Goal: Transaction & Acquisition: Purchase product/service

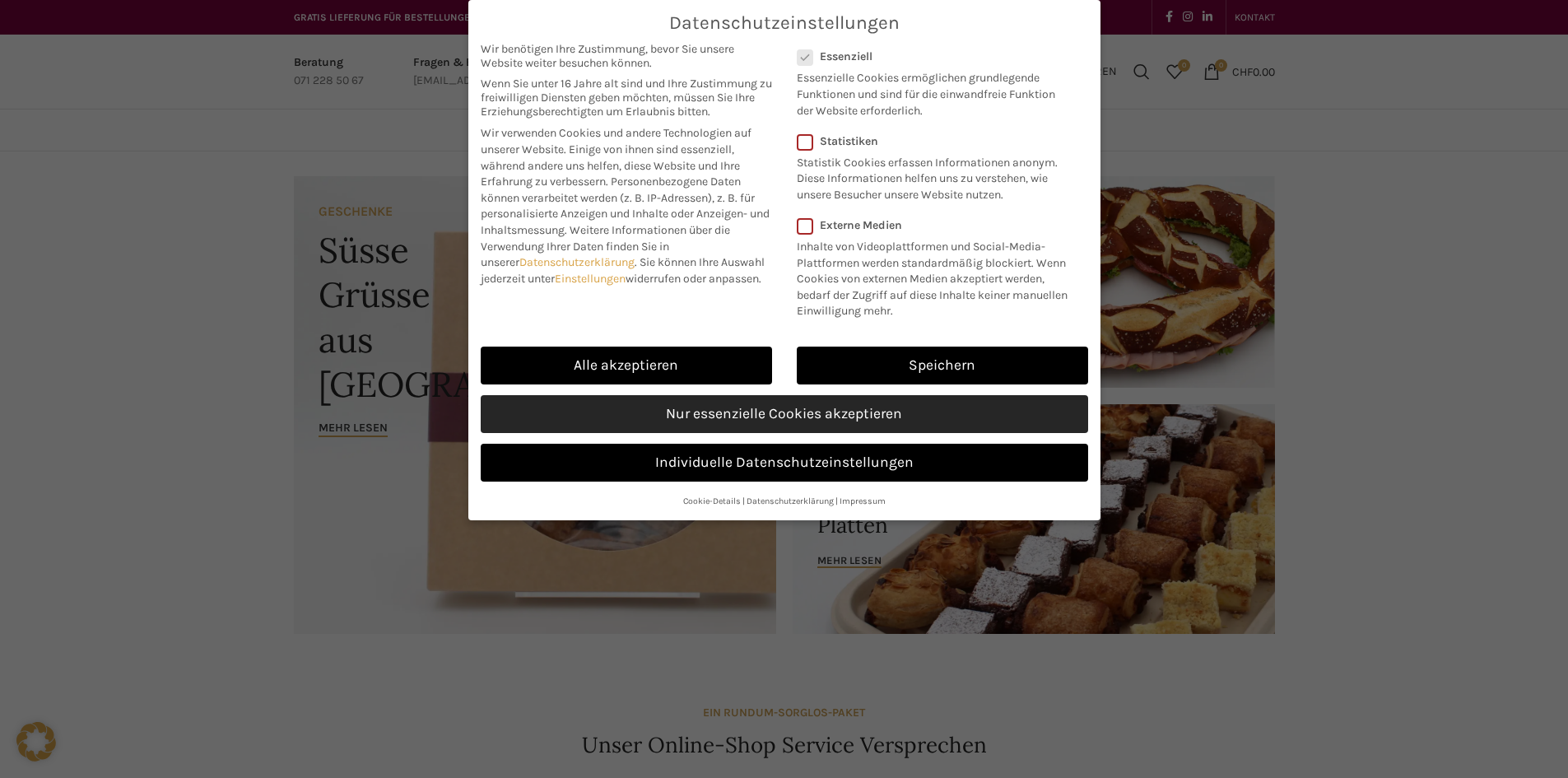
click at [781, 416] on link "Nur essenzielle Cookies akzeptieren" at bounding box center [784, 414] width 607 height 38
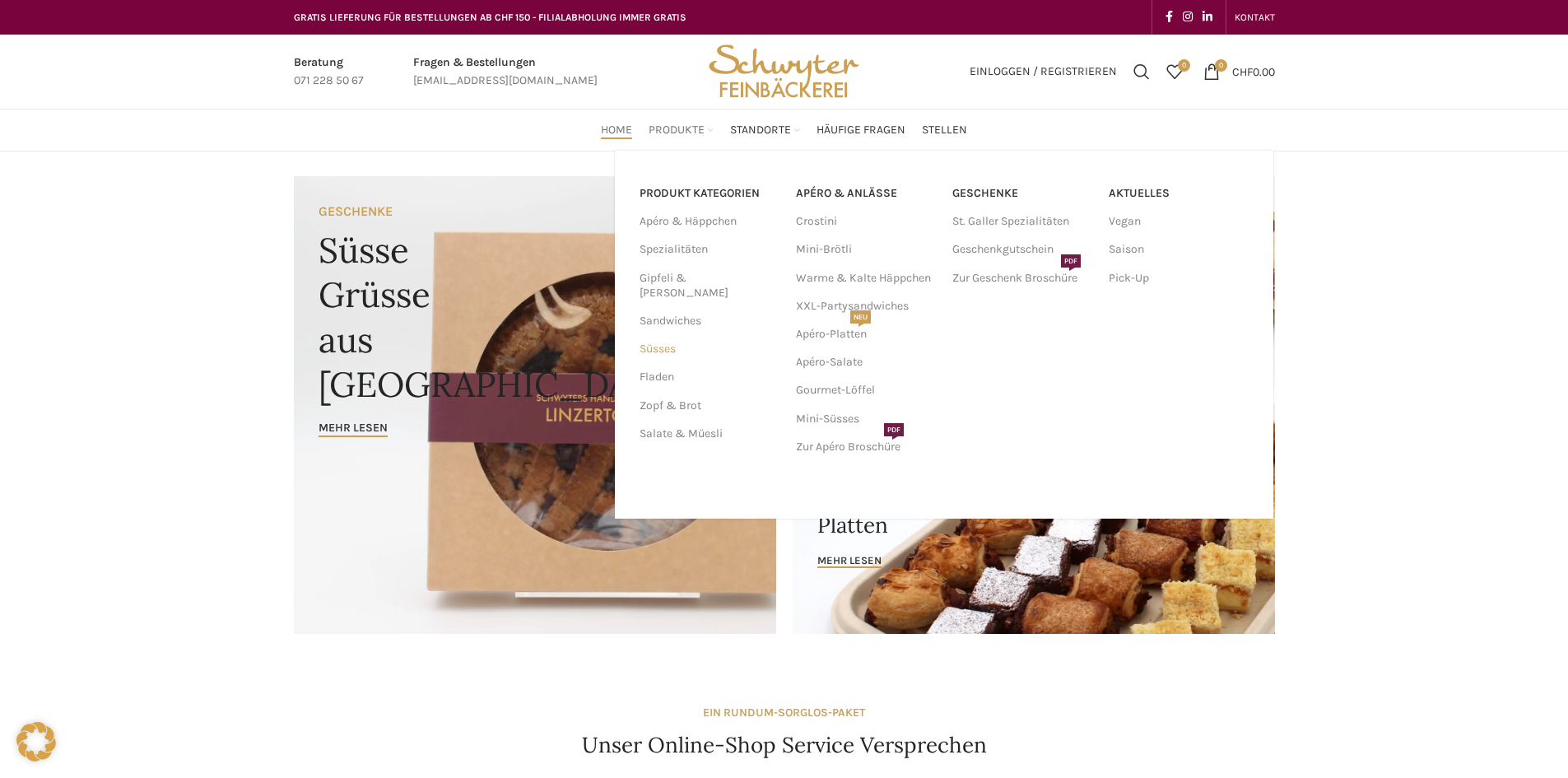
click at [663, 335] on link "Süsses" at bounding box center [708, 348] width 137 height 28
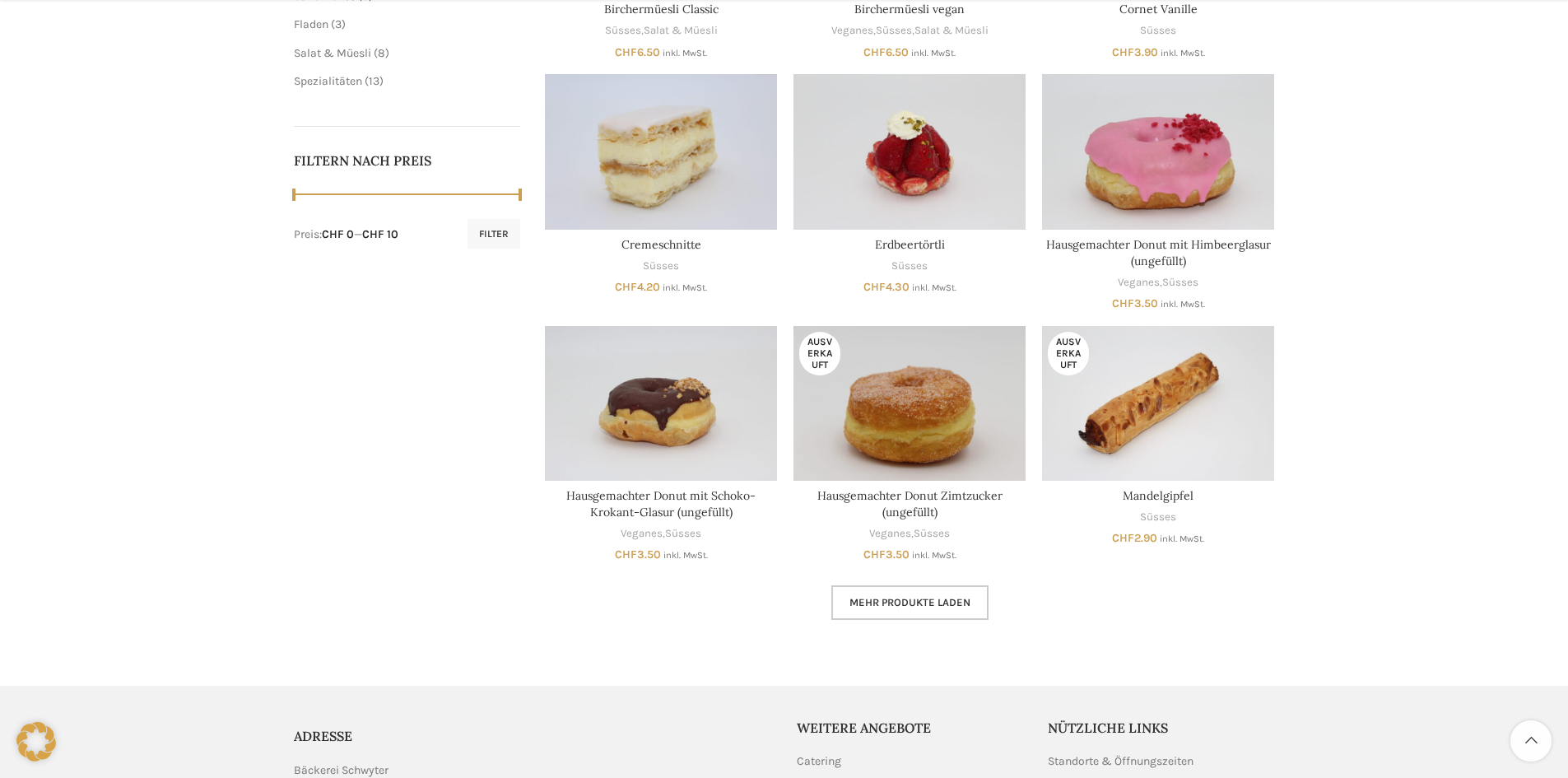
scroll to position [741, 0]
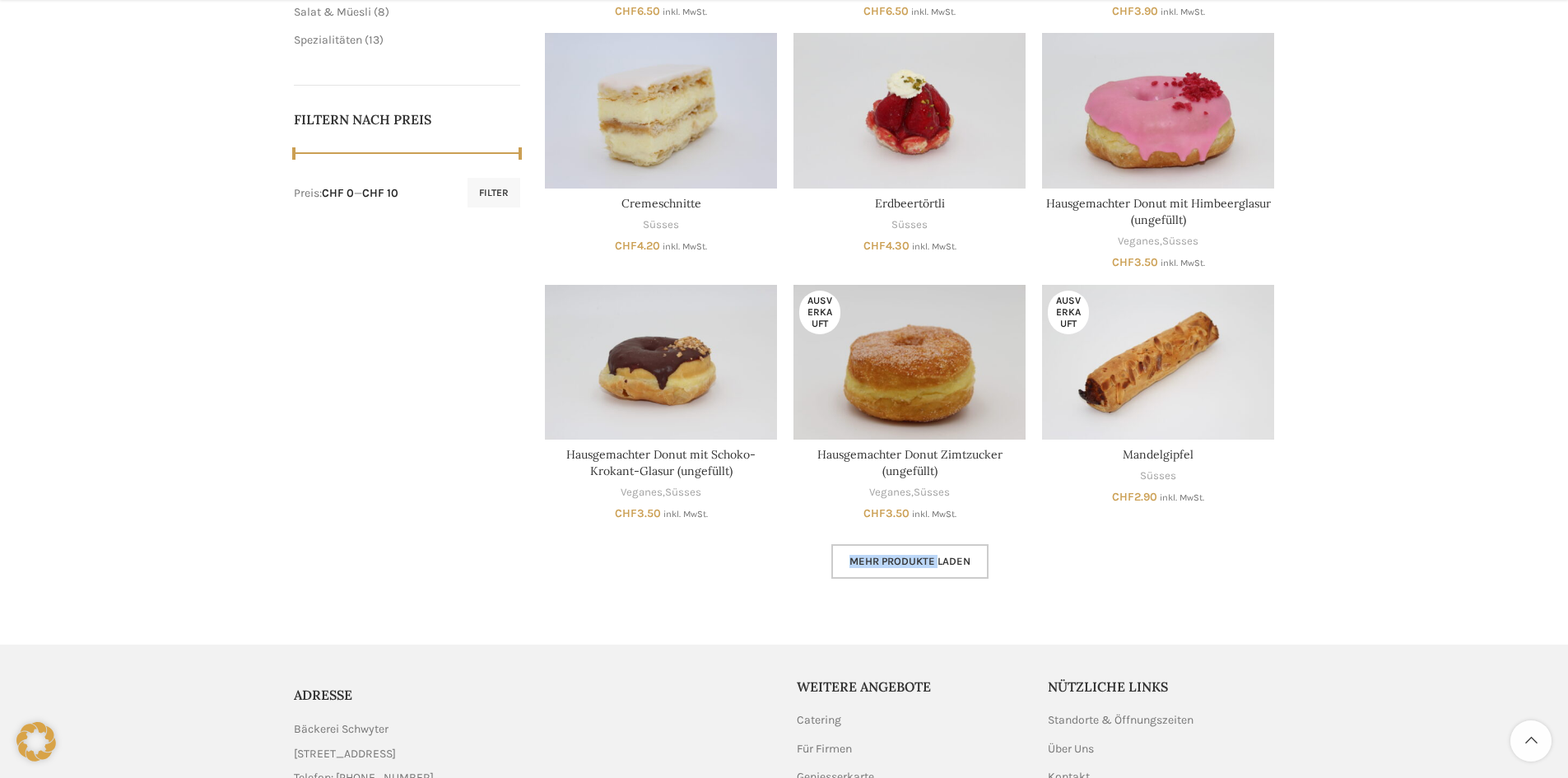
drag, startPoint x: 936, startPoint y: 541, endPoint x: 936, endPoint y: 550, distance: 9.0
click at [936, 549] on div "In den Warenkorb Schnellansicht Zur Wunschliste hinzufügen Apfel-Fladen geraffe…" at bounding box center [910, 70] width 730 height 1015
click at [936, 553] on link "Mehr Produkte laden" at bounding box center [909, 560] width 157 height 34
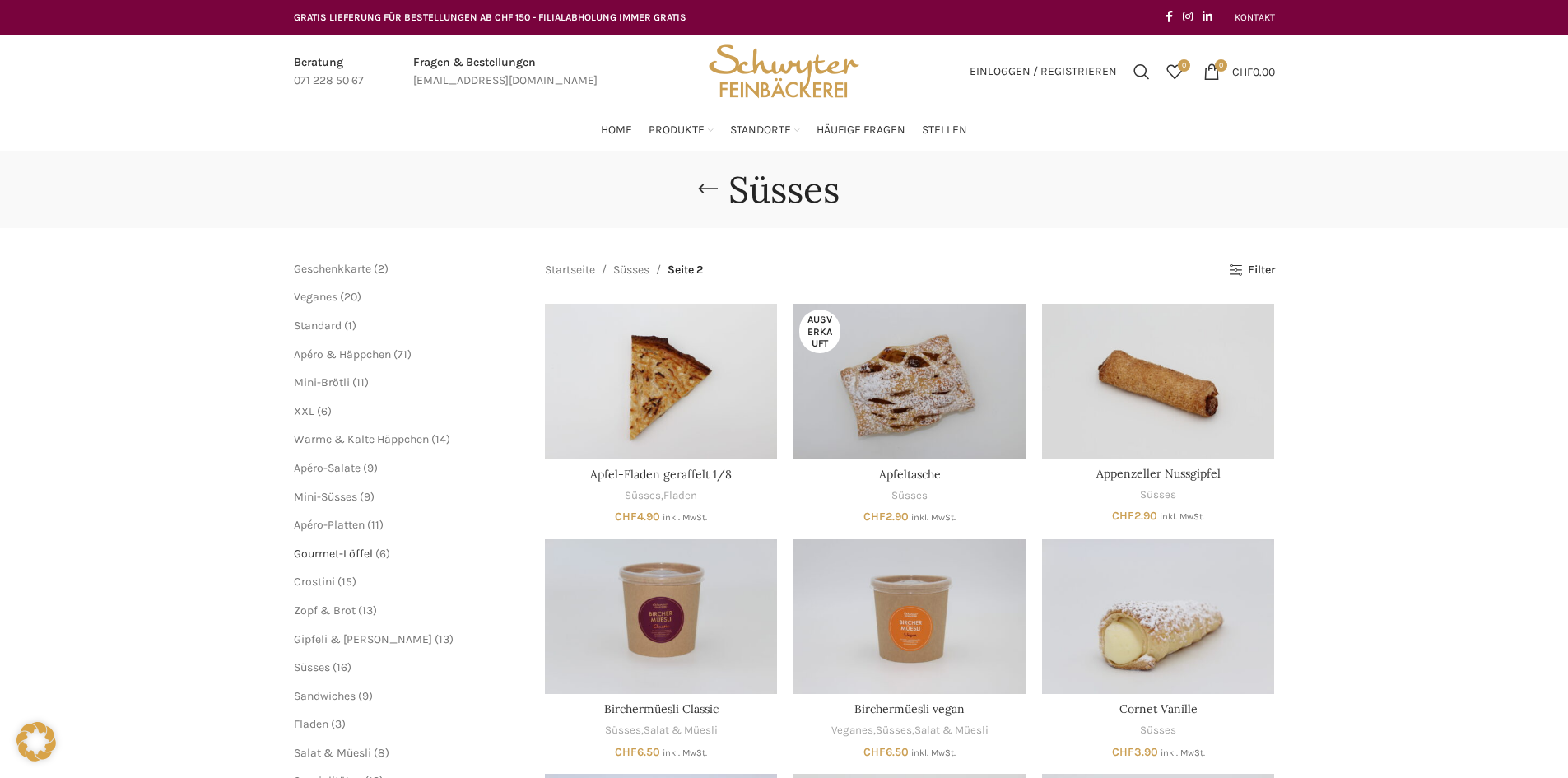
click at [351, 553] on span "Gourmet-Löffel" at bounding box center [333, 553] width 79 height 14
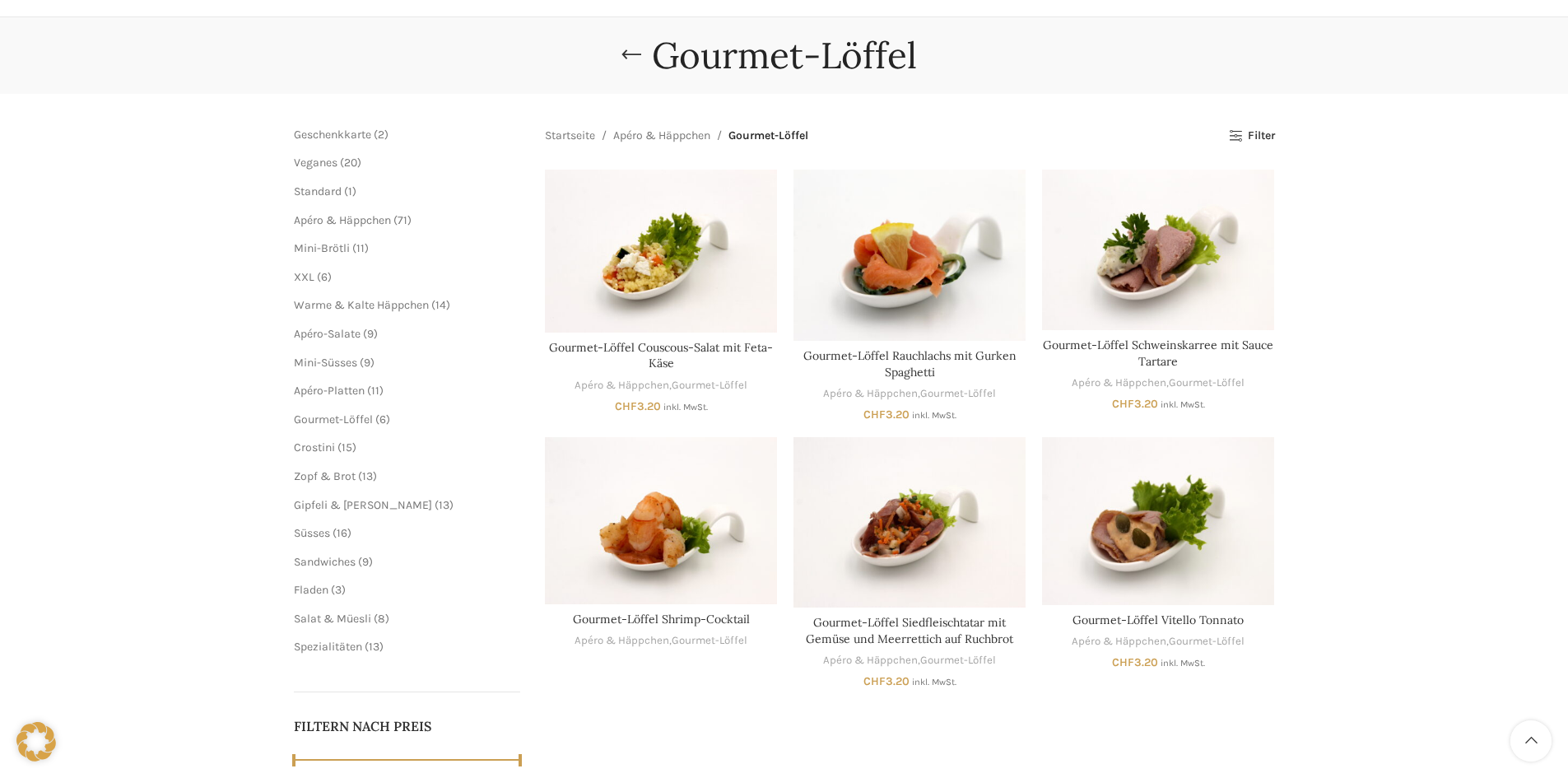
scroll to position [165, 0]
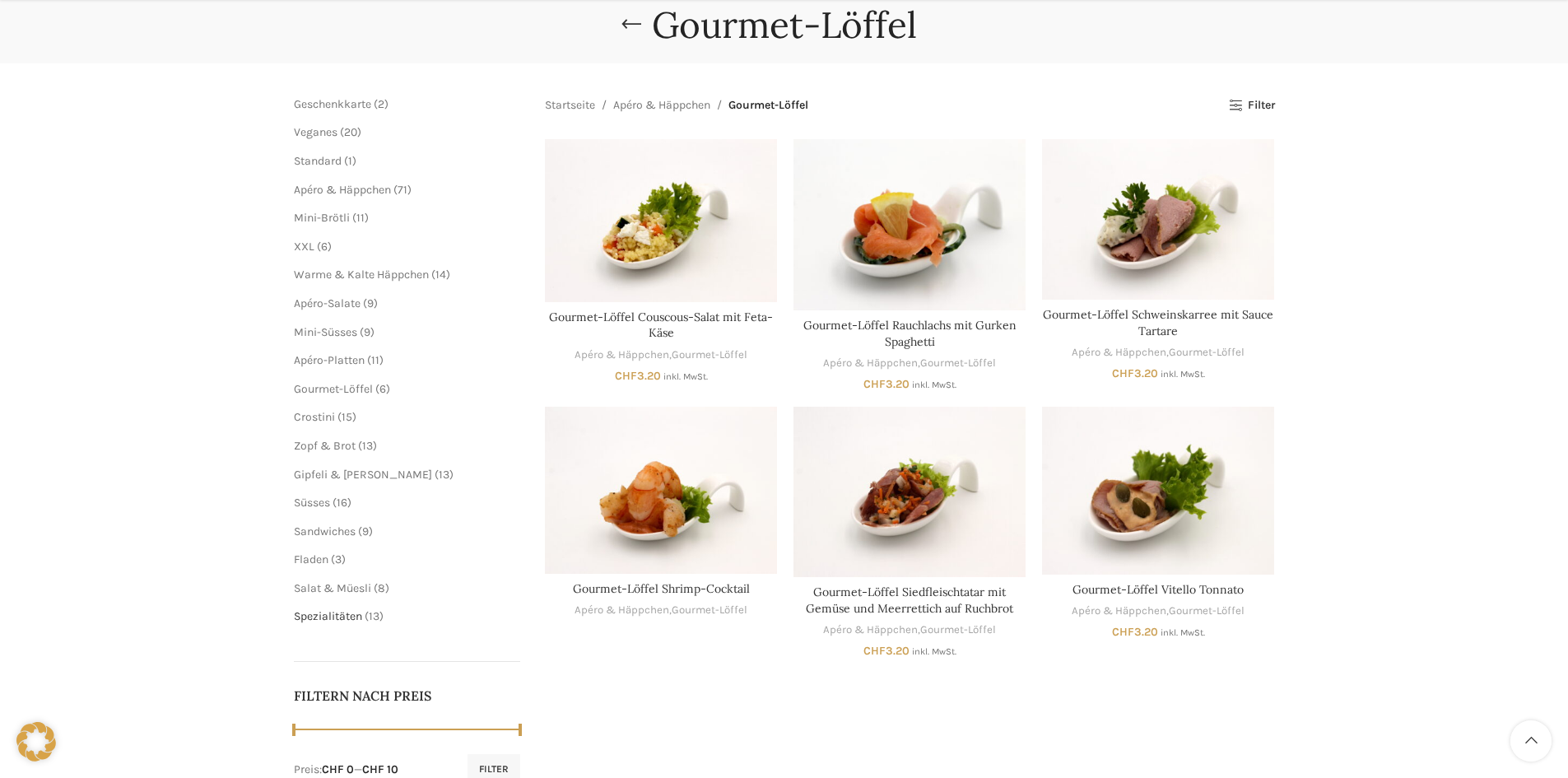
click at [344, 616] on span "Spezialitäten" at bounding box center [328, 616] width 68 height 14
